Goal: Navigation & Orientation: Find specific page/section

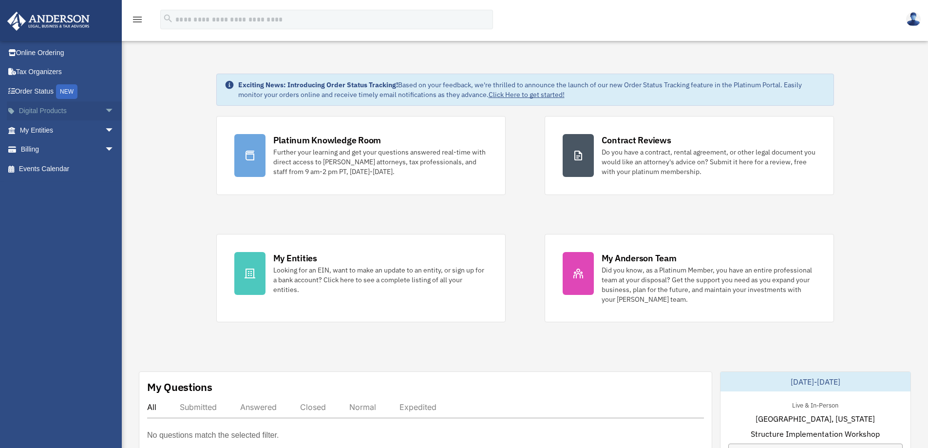
click at [105, 109] on span "arrow_drop_down" at bounding box center [114, 111] width 19 height 20
click at [105, 203] on span "arrow_drop_down" at bounding box center [114, 207] width 19 height 20
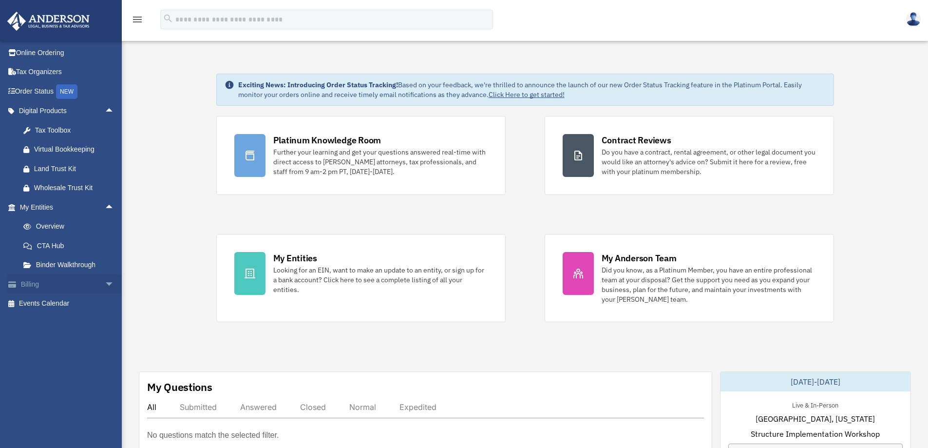
click at [105, 282] on span "arrow_drop_down" at bounding box center [114, 284] width 19 height 20
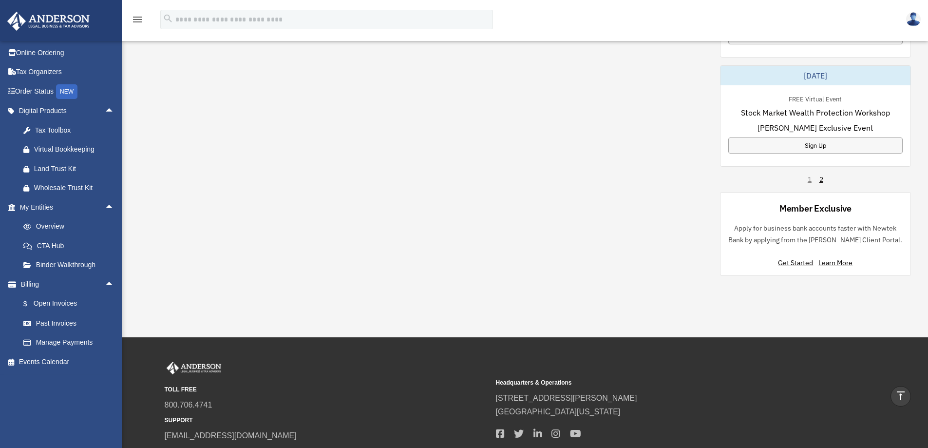
scroll to position [706, 0]
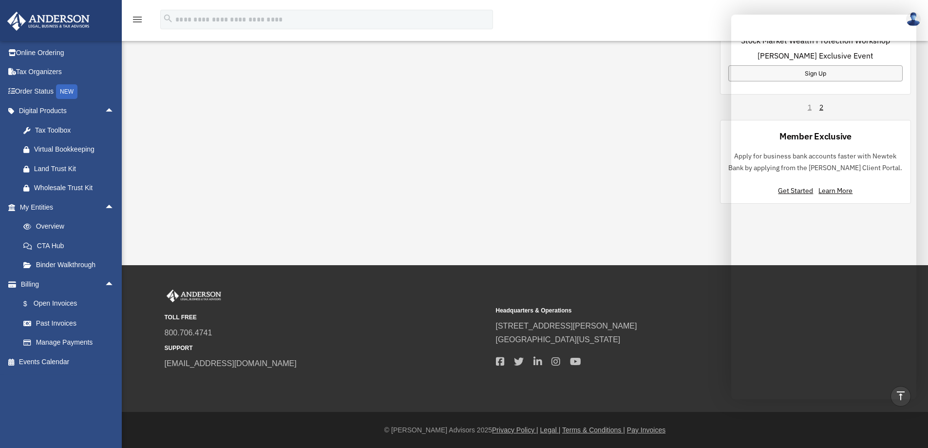
click at [50, 262] on link "Binder Walkthrough" at bounding box center [71, 264] width 115 height 19
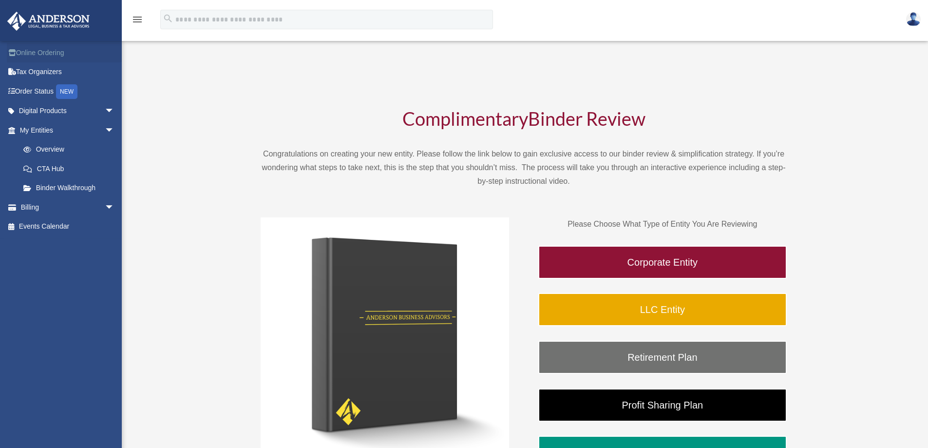
click at [44, 48] on link "Online Ordering" at bounding box center [68, 52] width 122 height 19
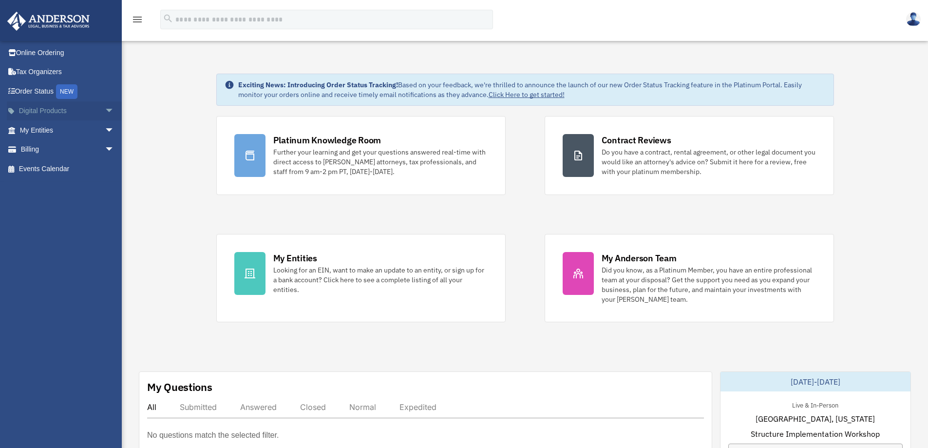
click at [105, 110] on span "arrow_drop_down" at bounding box center [114, 111] width 19 height 20
click at [105, 108] on span "arrow_drop_up" at bounding box center [114, 111] width 19 height 20
click at [911, 18] on img at bounding box center [913, 19] width 15 height 14
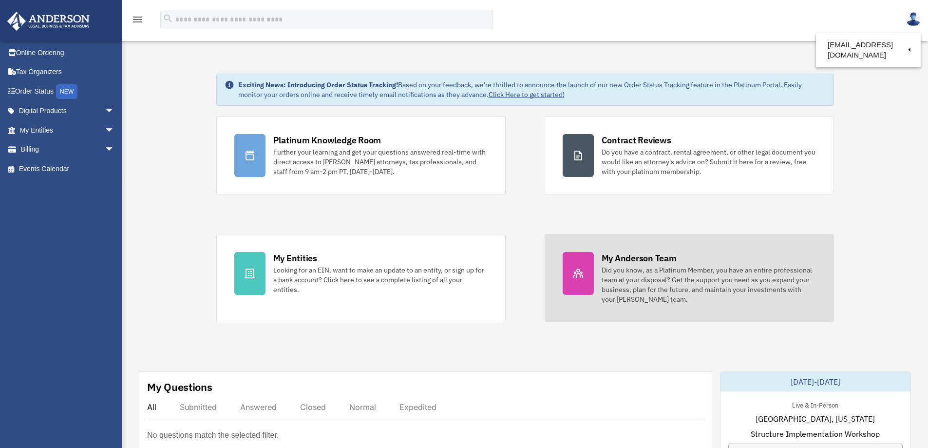
drag, startPoint x: 586, startPoint y: 232, endPoint x: 591, endPoint y: 237, distance: 7.2
click at [591, 237] on div "Platinum Knowledge Room Further your learning and get your questions answered r…" at bounding box center [525, 219] width 618 height 206
